Goal: Information Seeking & Learning: Learn about a topic

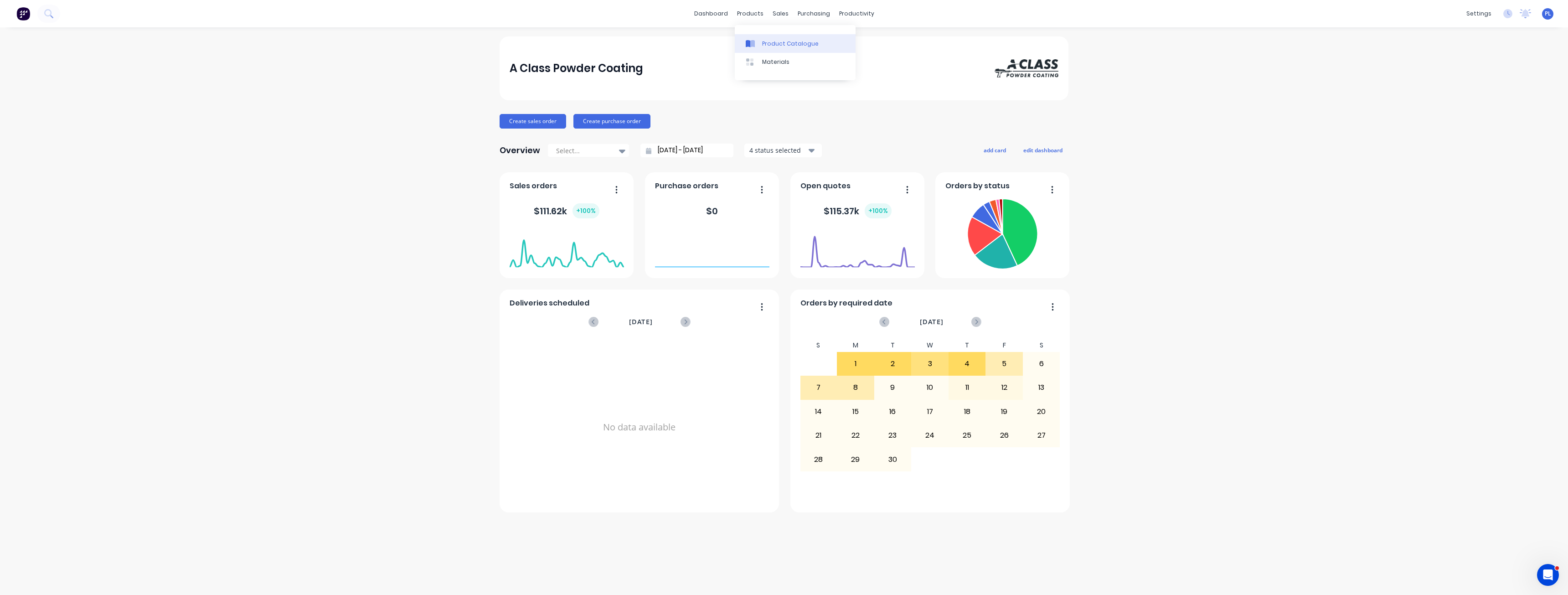
click at [774, 41] on div "Product Catalogue" at bounding box center [790, 43] width 57 height 8
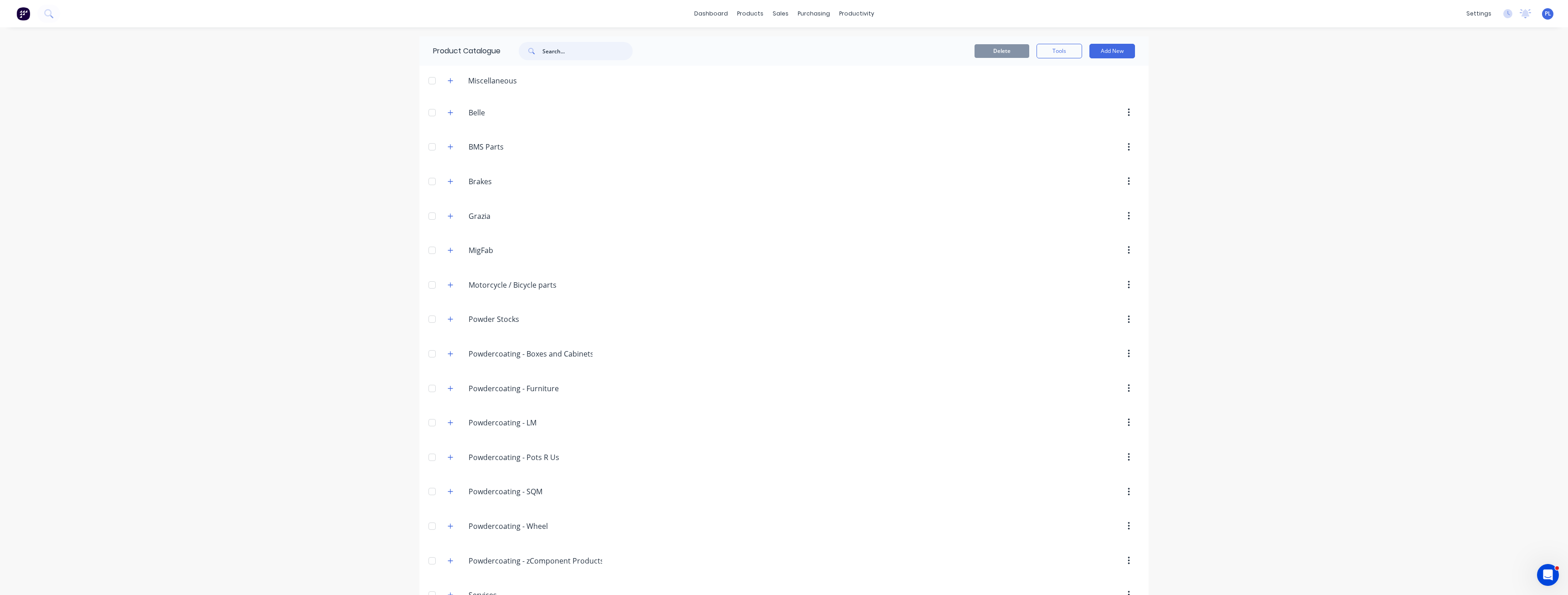
click at [555, 57] on input "text" at bounding box center [587, 51] width 90 height 18
paste input "Boxes & Cabinets"
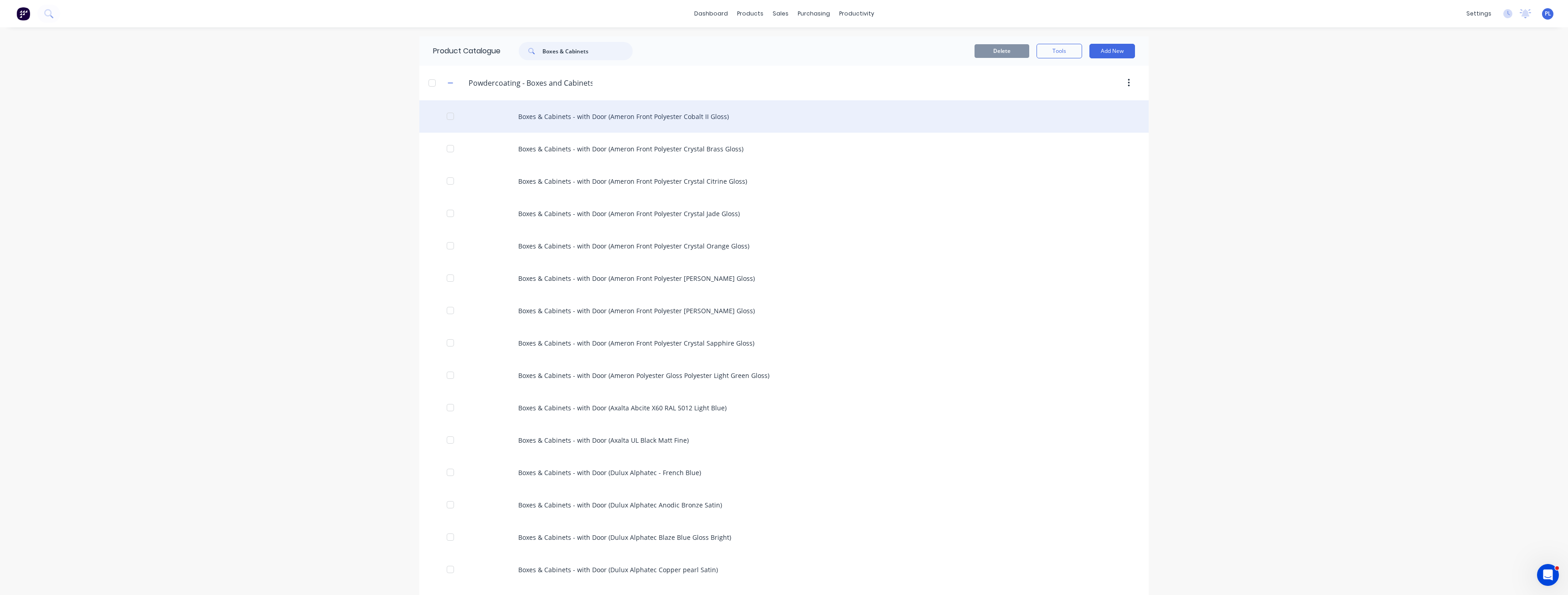
type input "Boxes & Cabinets"
click at [575, 120] on div "Boxes & Cabinets - with Door (Ameron Front Polyester Cobalt II Gloss)" at bounding box center [784, 116] width 729 height 32
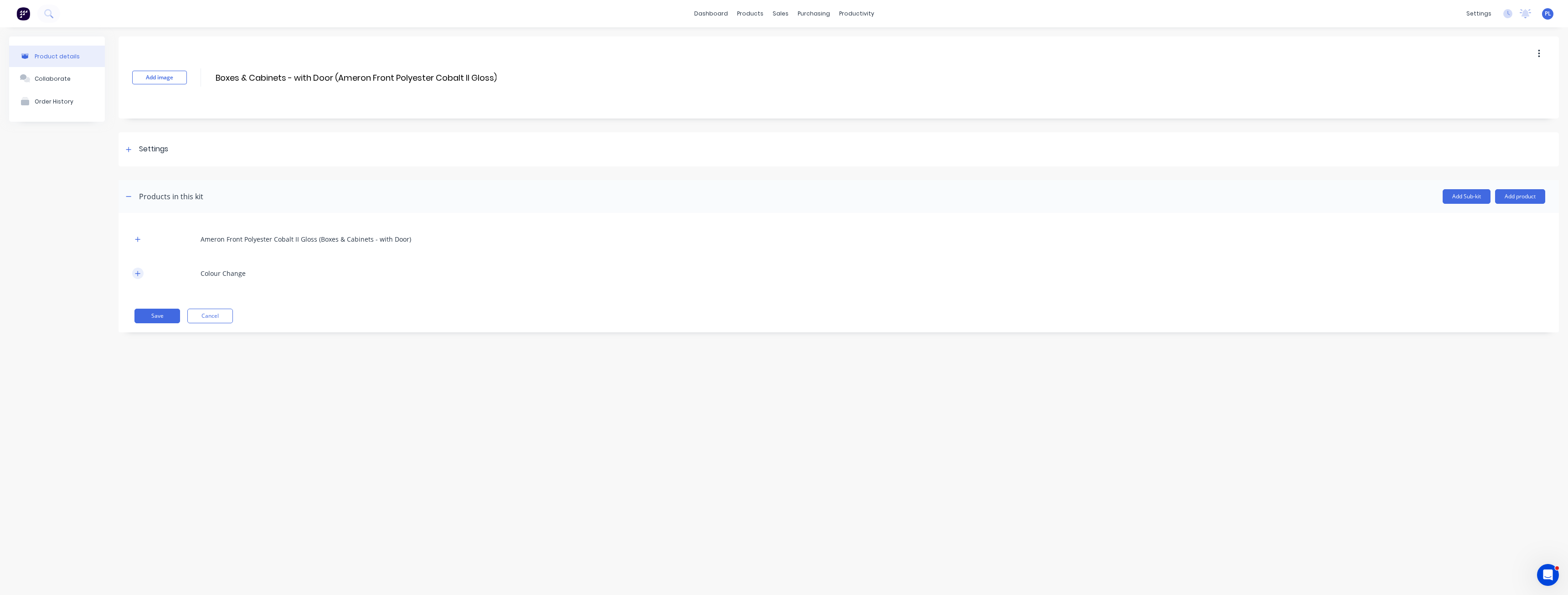
click at [140, 273] on icon "button" at bounding box center [138, 273] width 5 height 5
click at [141, 239] on button "button" at bounding box center [138, 239] width 12 height 12
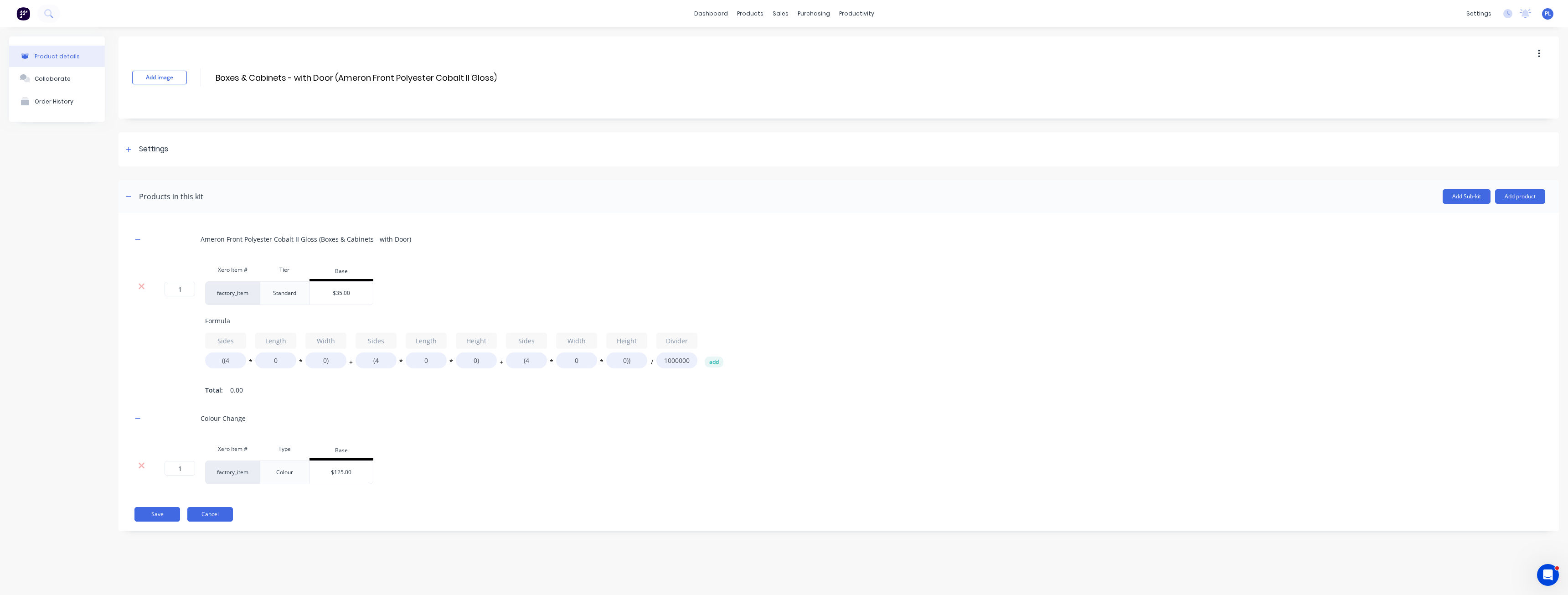
click at [208, 522] on button "Cancel" at bounding box center [210, 515] width 46 height 15
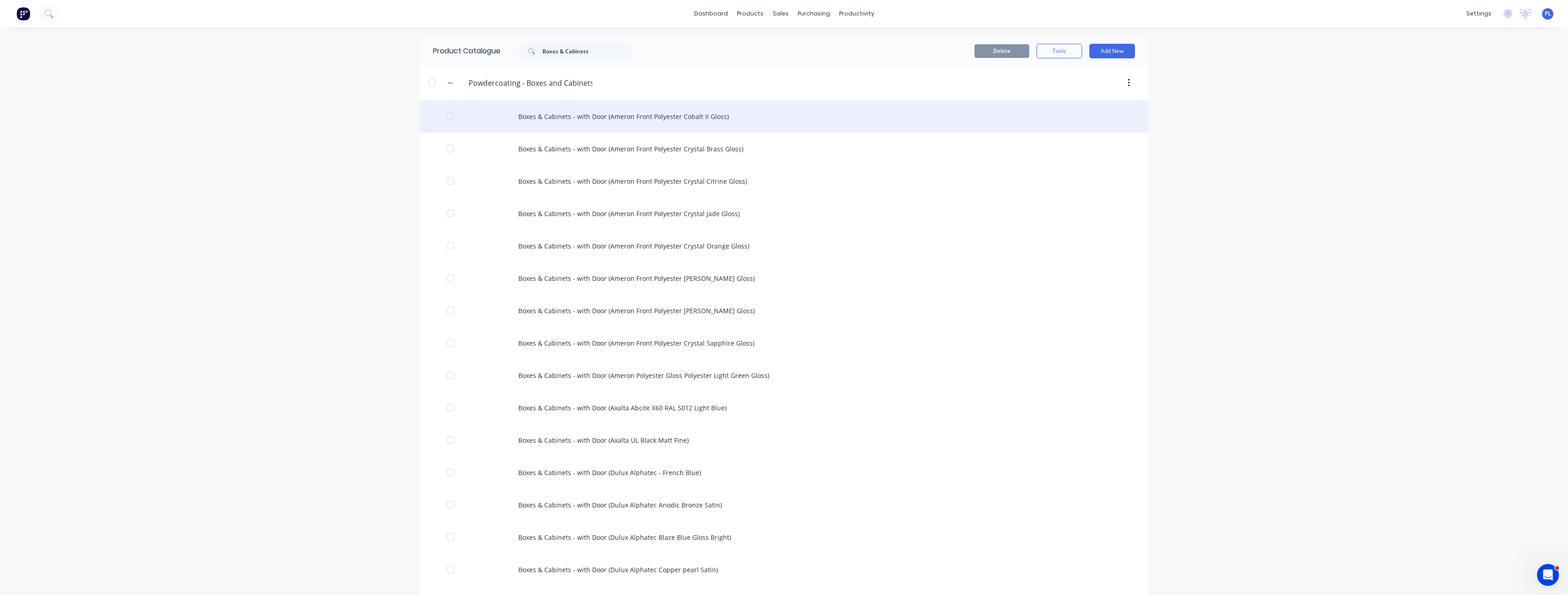
click at [633, 122] on div "Boxes & Cabinets - with Door (Ameron Front Polyester Cobalt II Gloss)" at bounding box center [784, 116] width 729 height 32
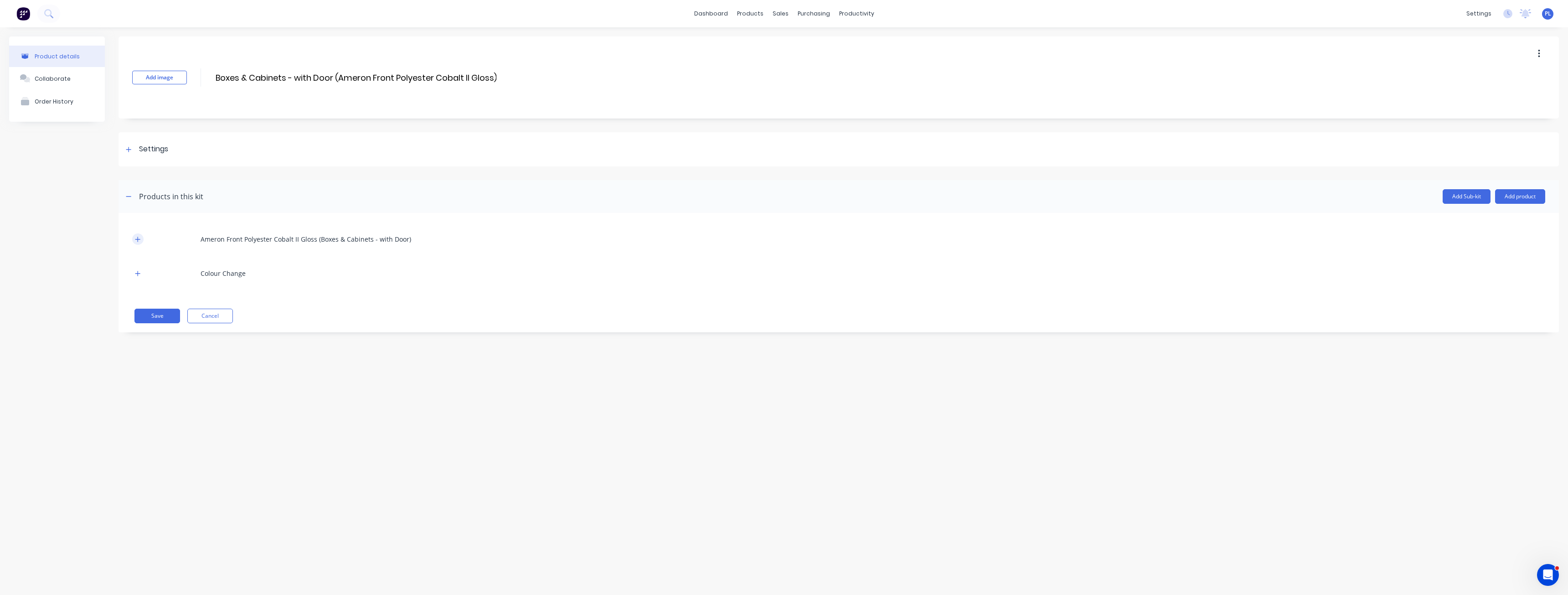
click at [138, 239] on icon "button" at bounding box center [138, 239] width 5 height 5
click at [221, 466] on button "Cancel" at bounding box center [210, 461] width 46 height 15
